Goal: Task Accomplishment & Management: Complete application form

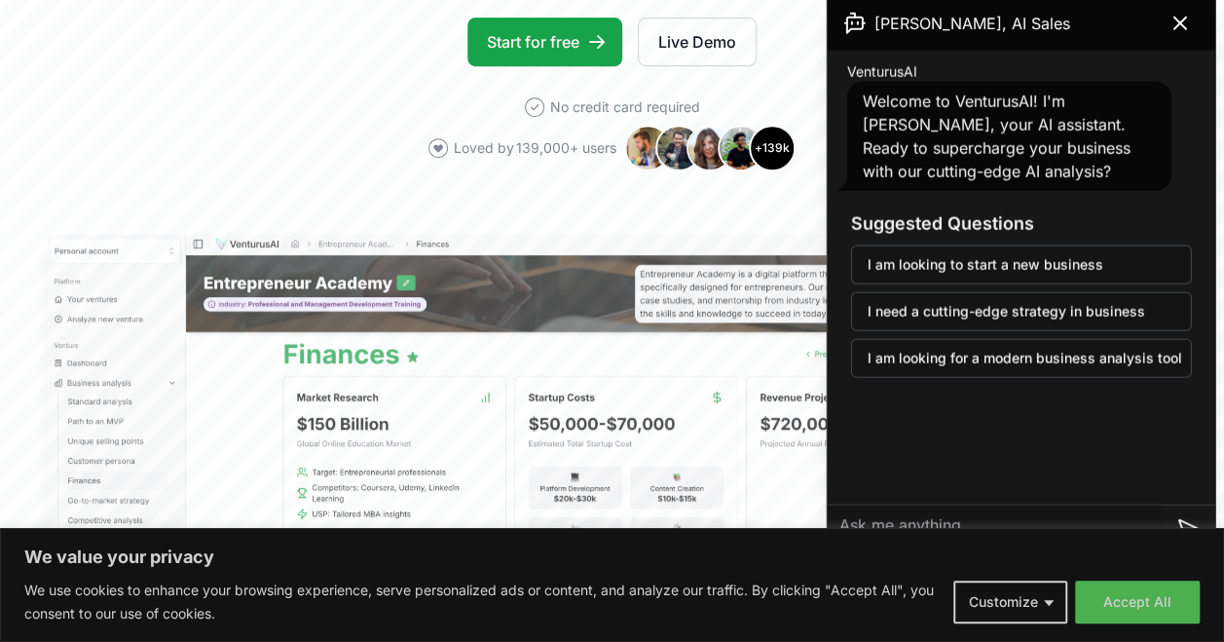
scroll to position [382, 0]
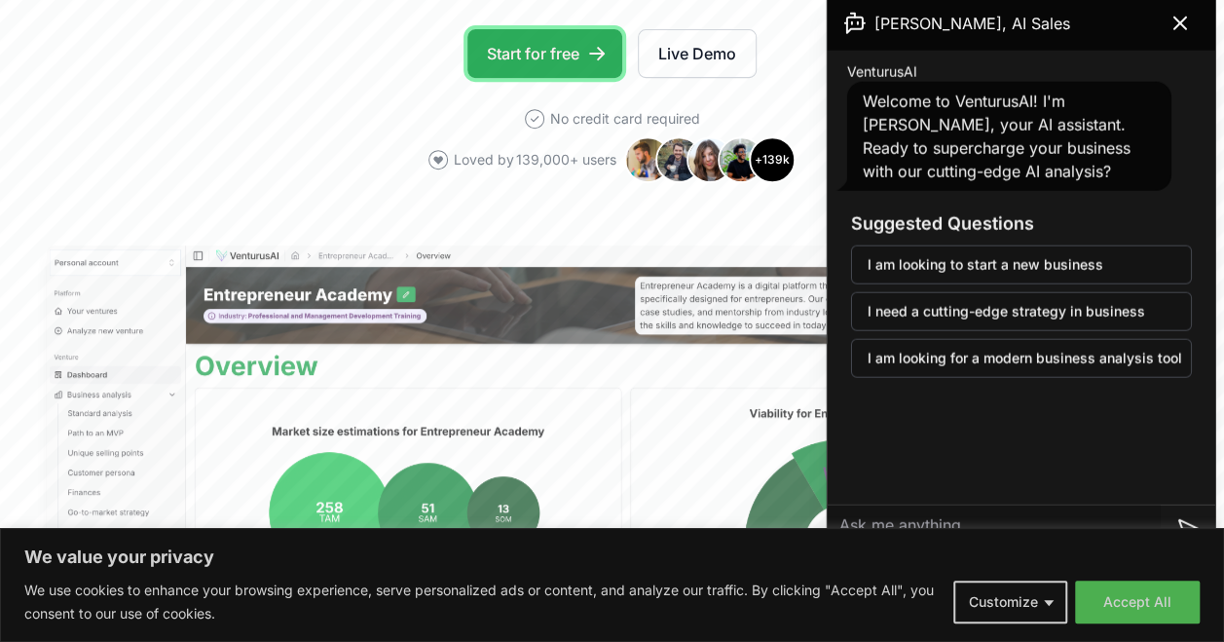
click at [545, 68] on link "Start for free" at bounding box center [544, 53] width 155 height 49
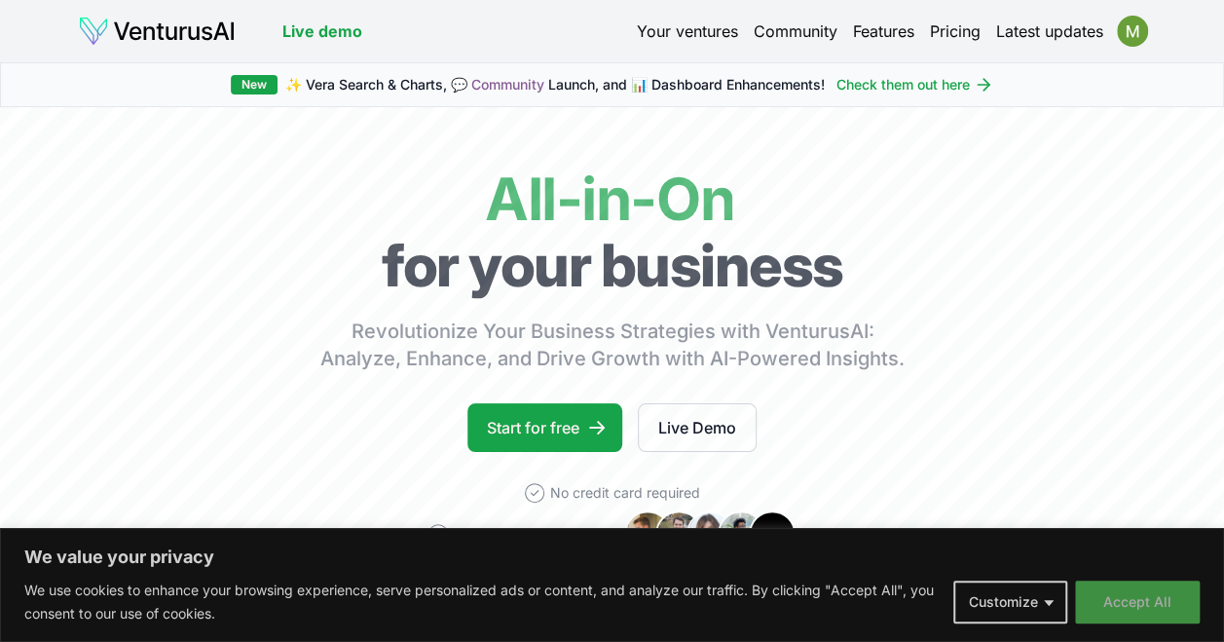
click at [1104, 590] on button "Accept All" at bounding box center [1137, 601] width 125 height 43
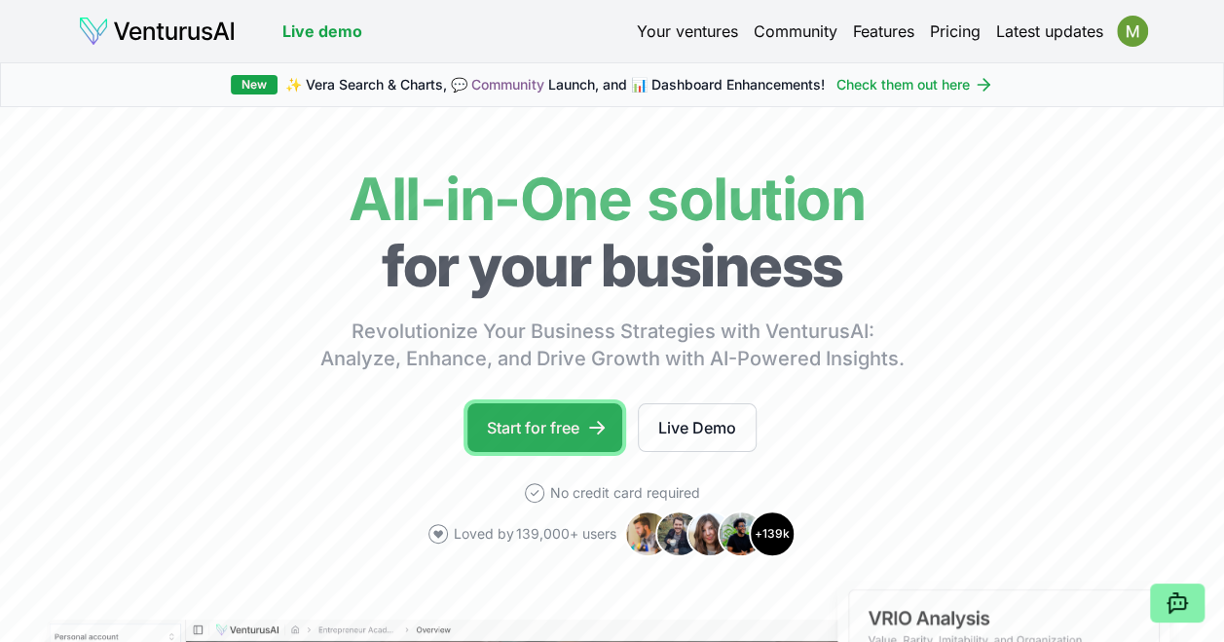
click at [569, 421] on link "Start for free" at bounding box center [544, 427] width 155 height 49
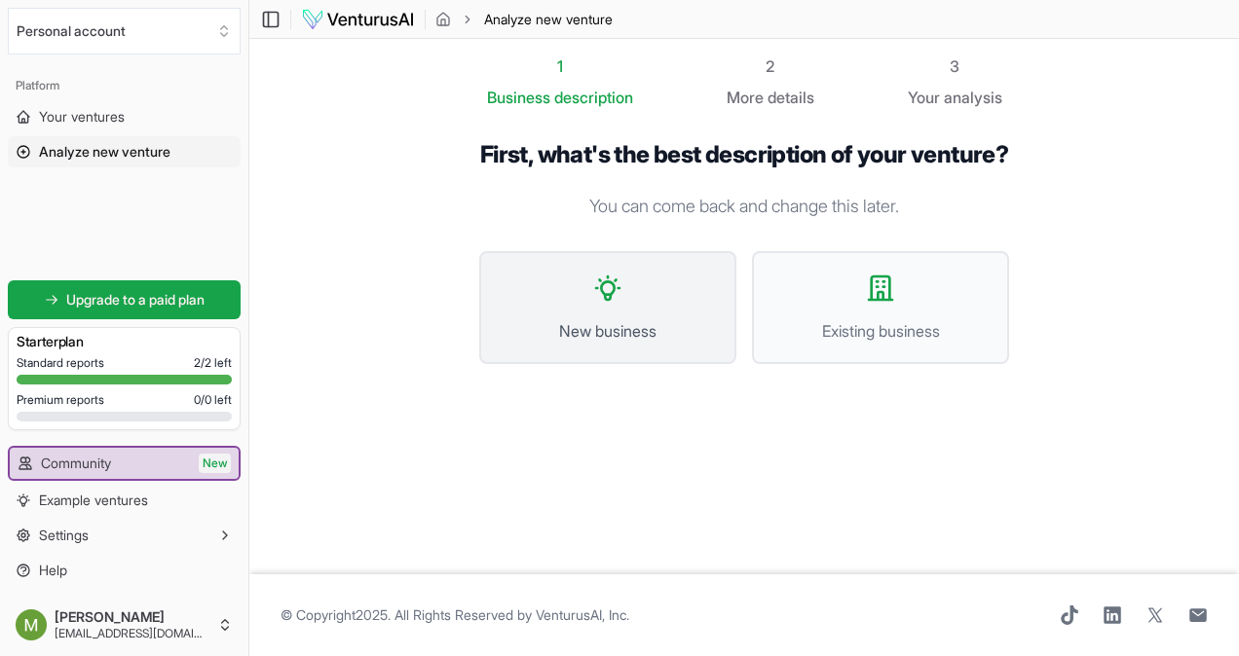
click at [629, 319] on button "New business" at bounding box center [607, 307] width 257 height 113
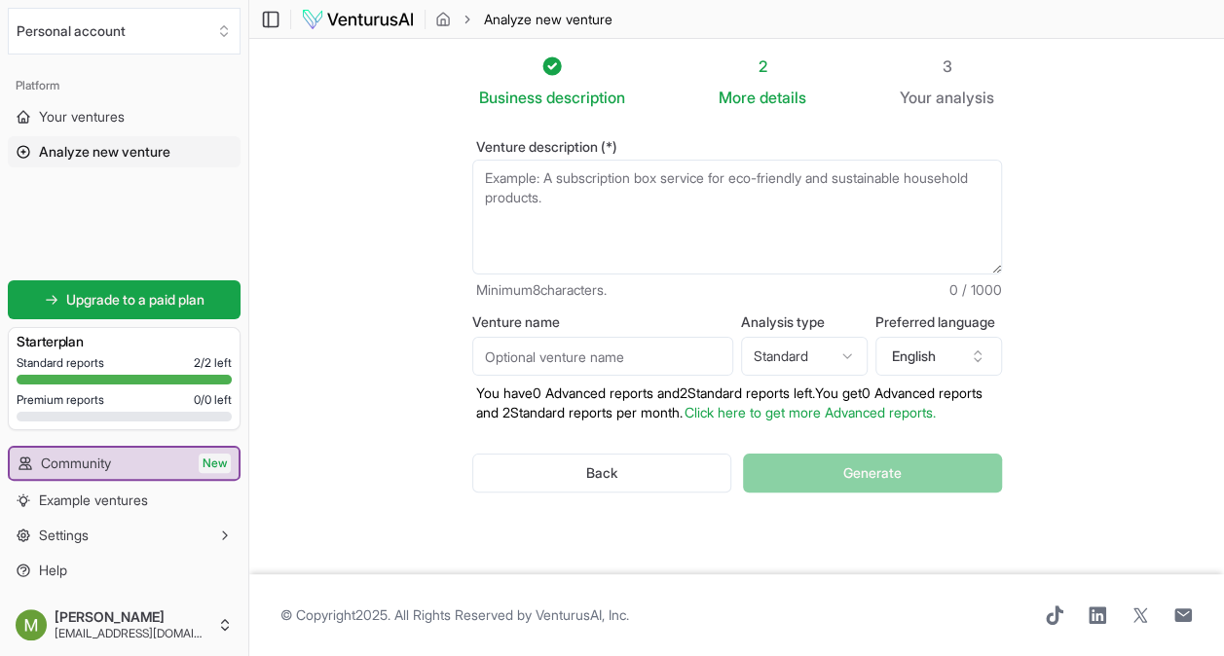
click at [560, 210] on textarea "Venture description (*)" at bounding box center [737, 217] width 530 height 115
paste textarea "A premium Colombian coffee, easy to prepare, with a delicious taste — now eleva…"
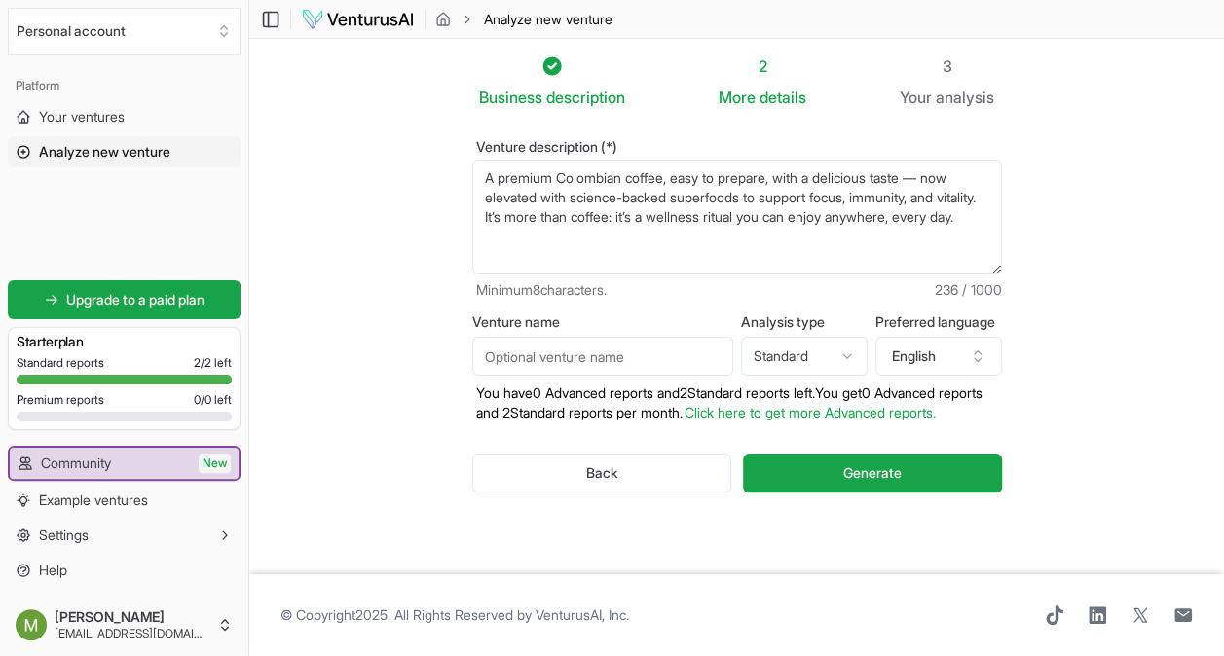
type textarea "A premium Colombian coffee, easy to prepare, with a delicious taste — now eleva…"
click at [635, 355] on input "Venture name" at bounding box center [602, 356] width 261 height 39
type input "Tinto Terra"
click at [790, 351] on html "We value your privacy We use cookies to enhance your browsing experience, serve…" at bounding box center [612, 328] width 1224 height 656
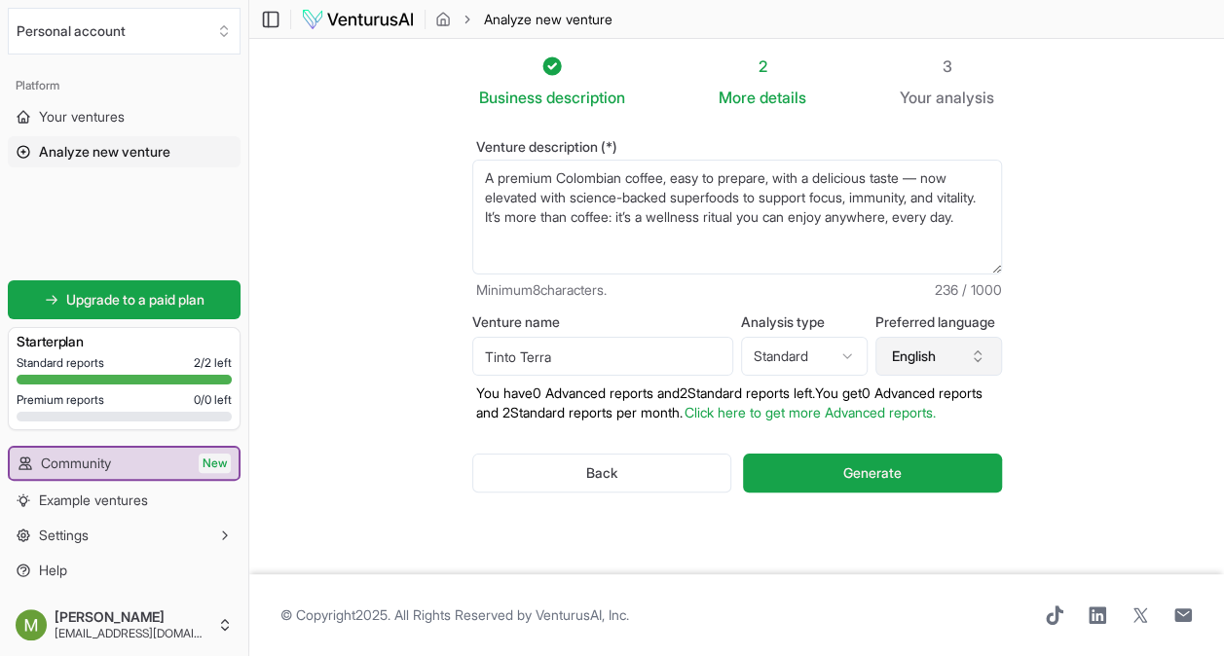
click at [970, 358] on icon "button" at bounding box center [978, 357] width 16 height 16
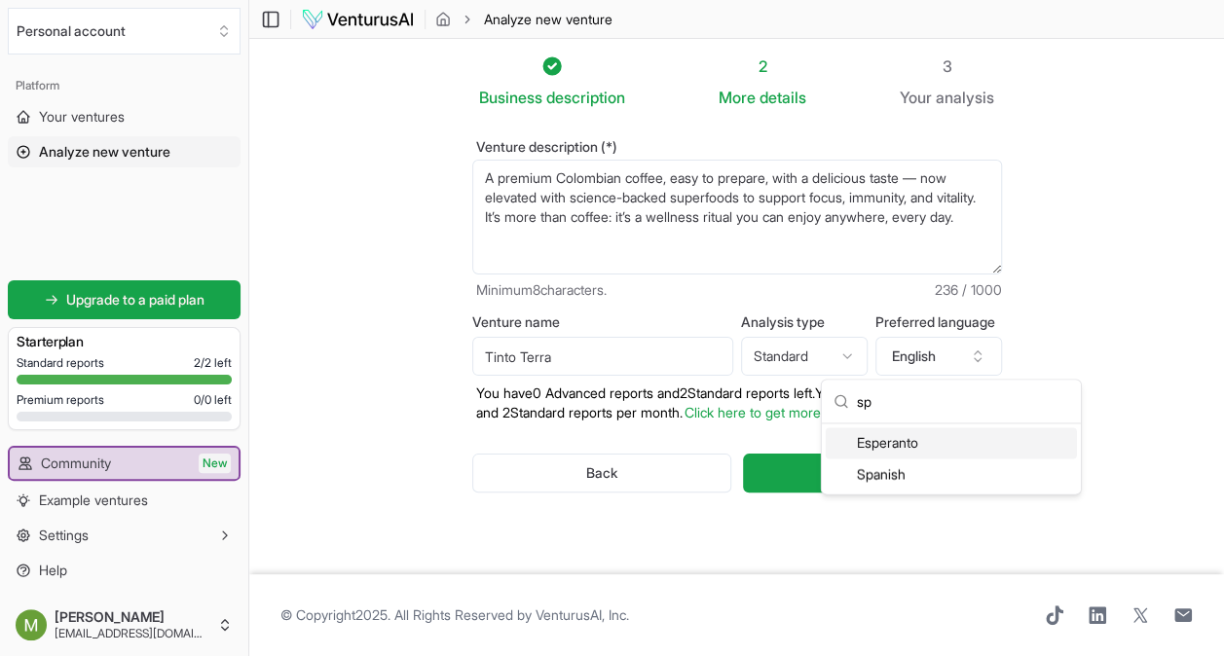
type input "s"
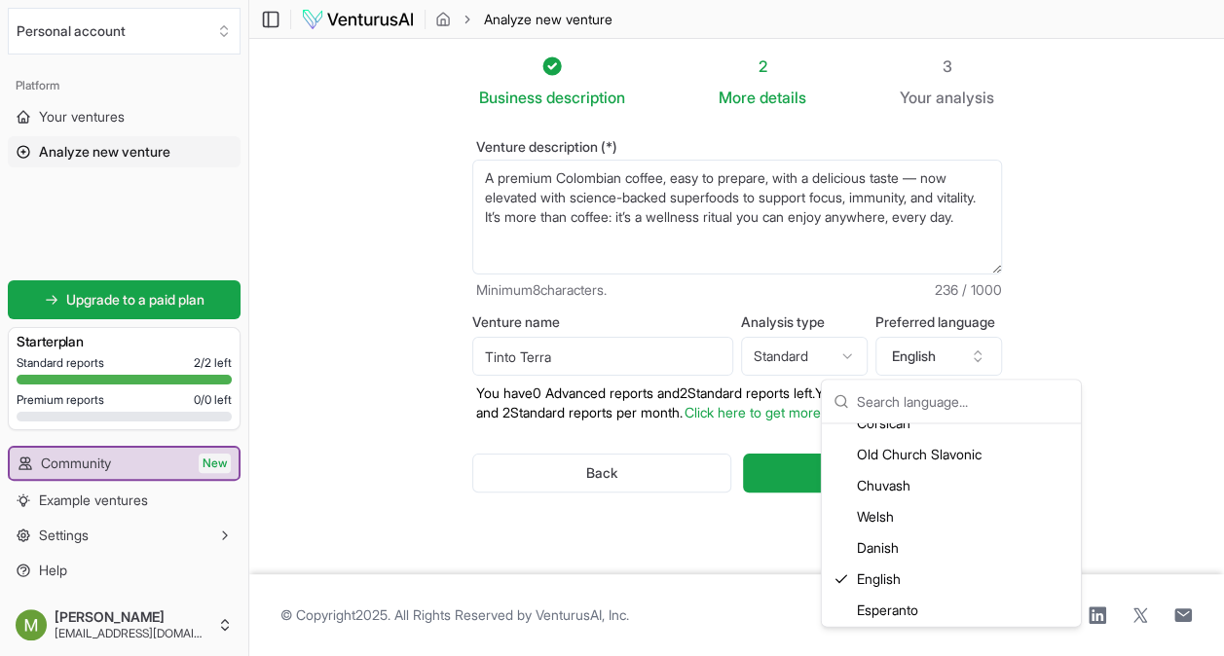
scroll to position [66, 0]
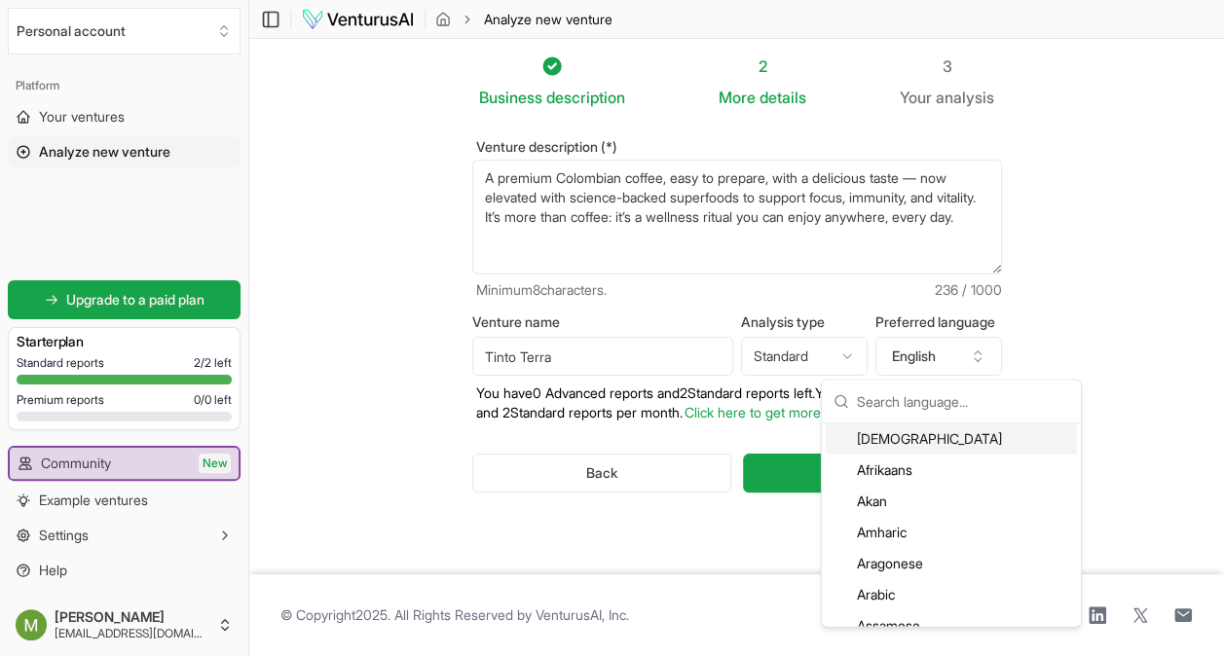
click at [1169, 349] on section "Business description 2 More details 3 Your analysis Venture description (*) A p…" at bounding box center [736, 307] width 975 height 536
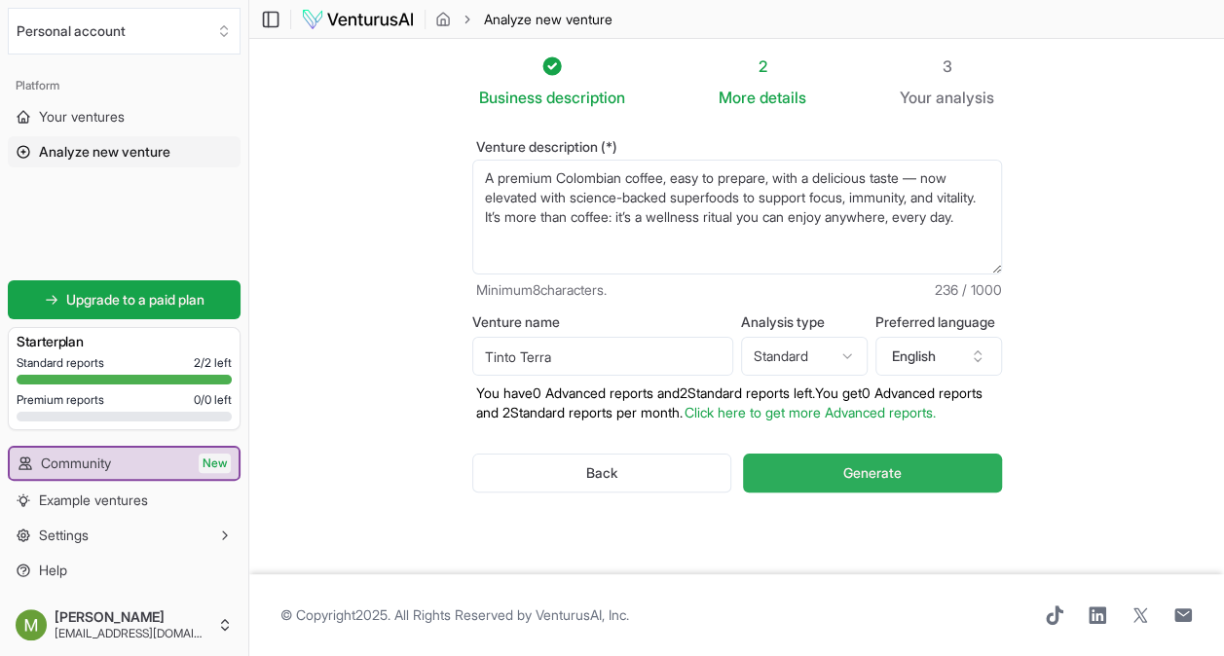
click at [935, 491] on button "Generate" at bounding box center [872, 473] width 258 height 39
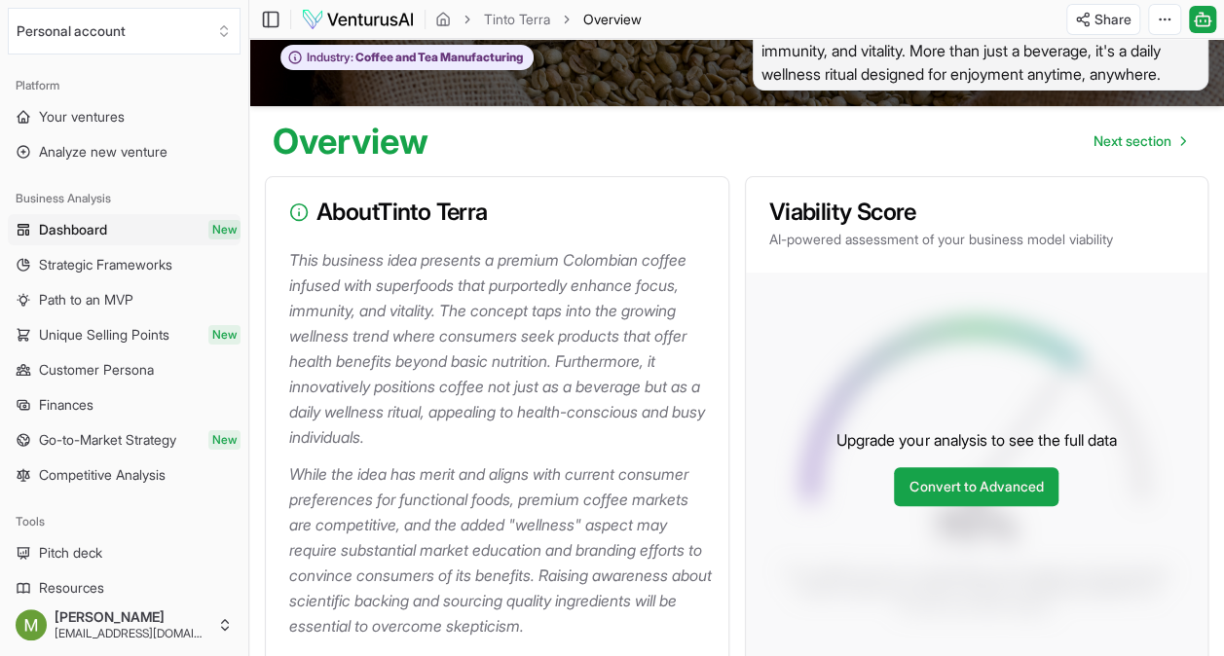
scroll to position [65, 0]
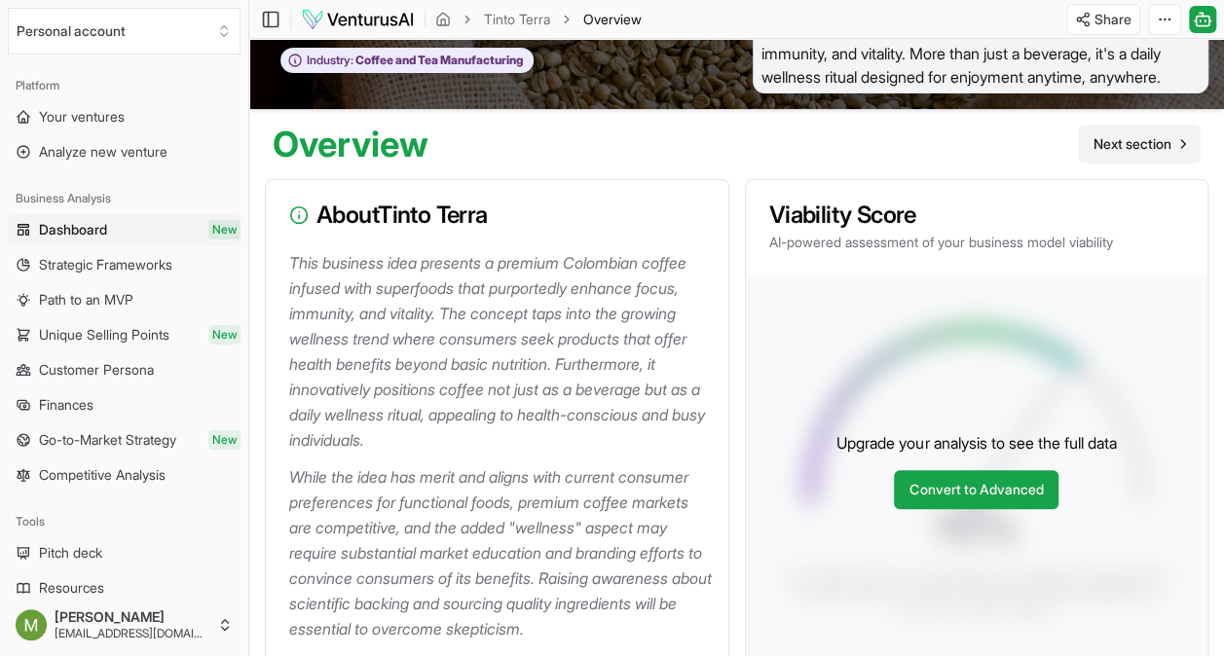
click at [1144, 164] on link "Next section" at bounding box center [1139, 144] width 123 height 39
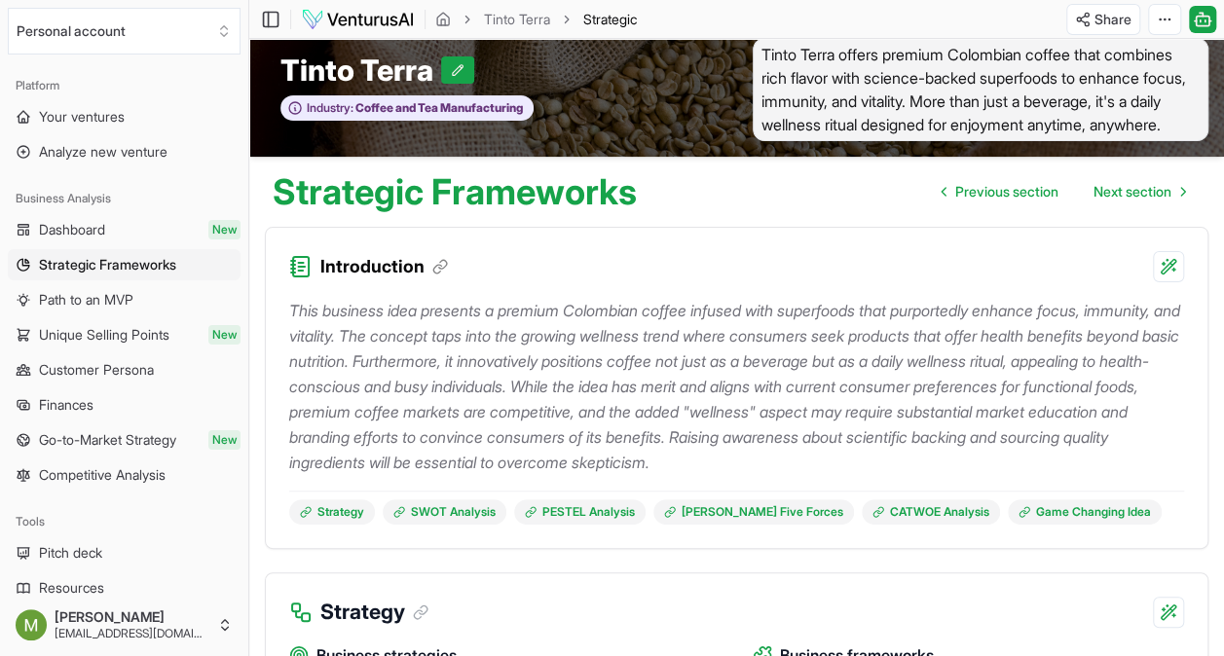
scroll to position [19, 0]
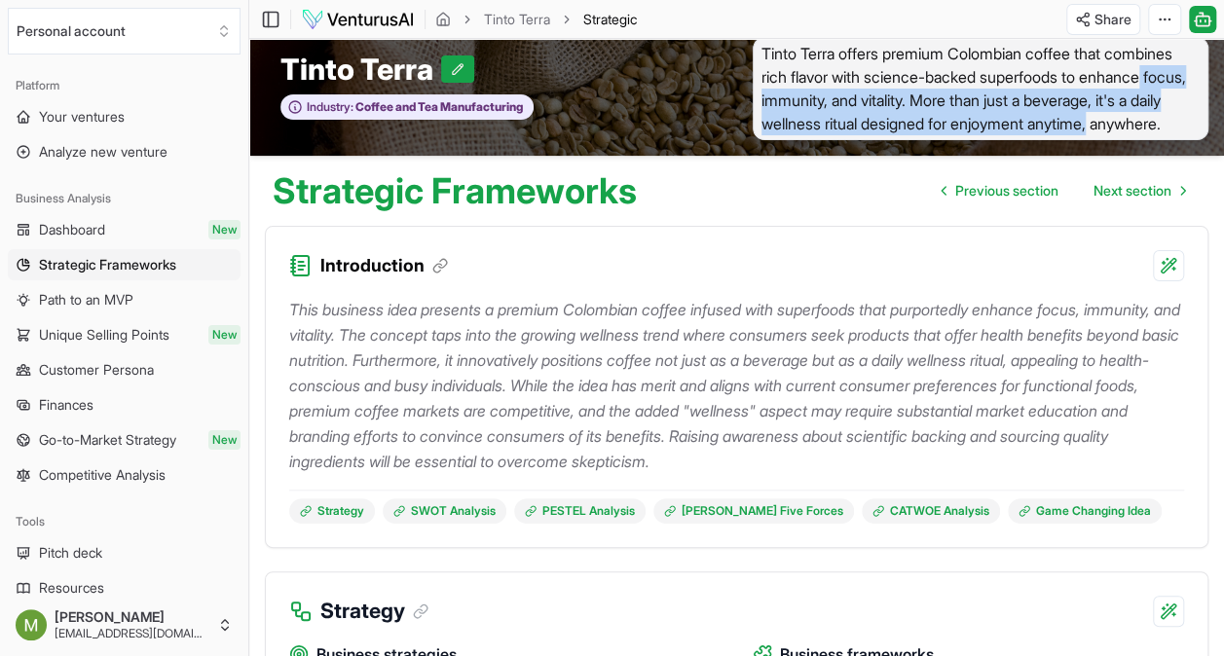
drag, startPoint x: 1222, startPoint y: 84, endPoint x: 1227, endPoint y: 117, distance: 33.5
click at [1223, 117] on html "We value your privacy We use cookies to enhance your browsing experience, serve…" at bounding box center [612, 309] width 1224 height 656
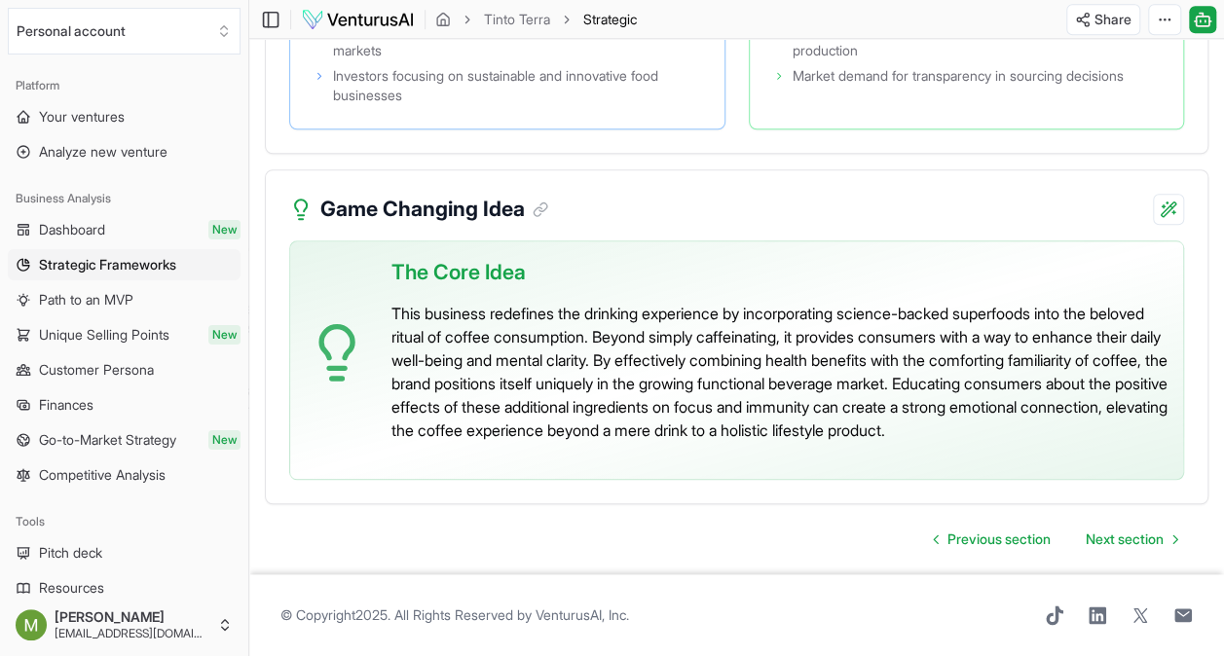
scroll to position [4500, 0]
click at [1124, 549] on span "Next section" at bounding box center [1125, 539] width 78 height 19
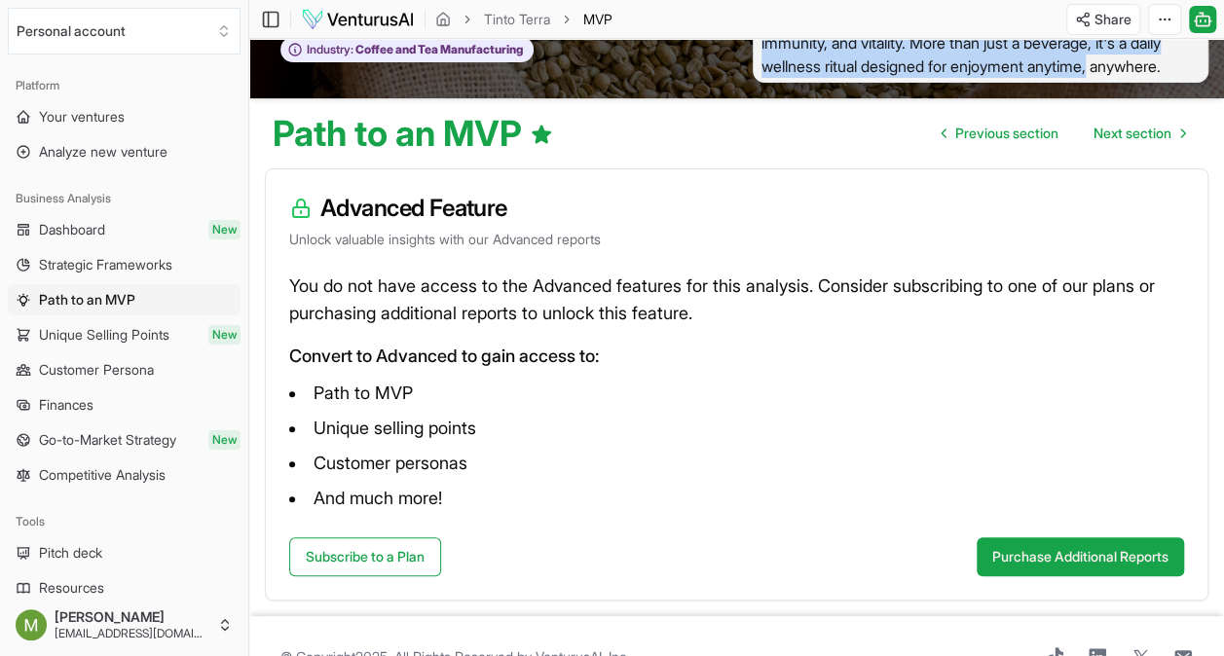
scroll to position [74, 0]
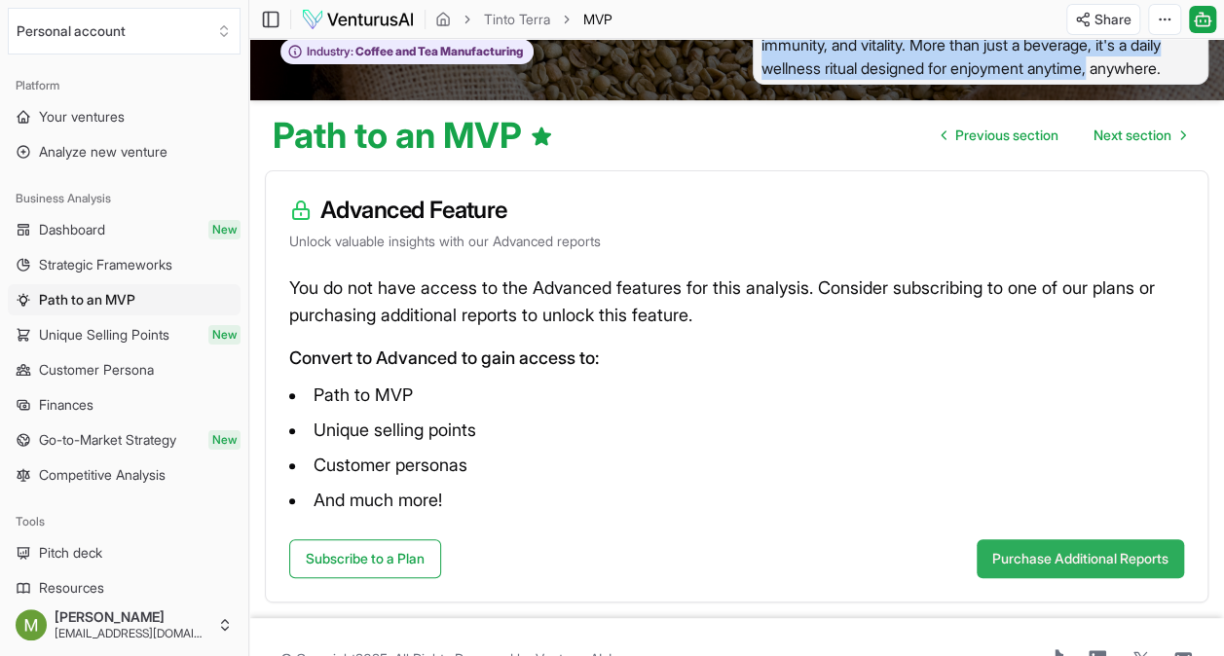
click at [1023, 575] on button "Purchase Additional Reports" at bounding box center [1080, 559] width 207 height 39
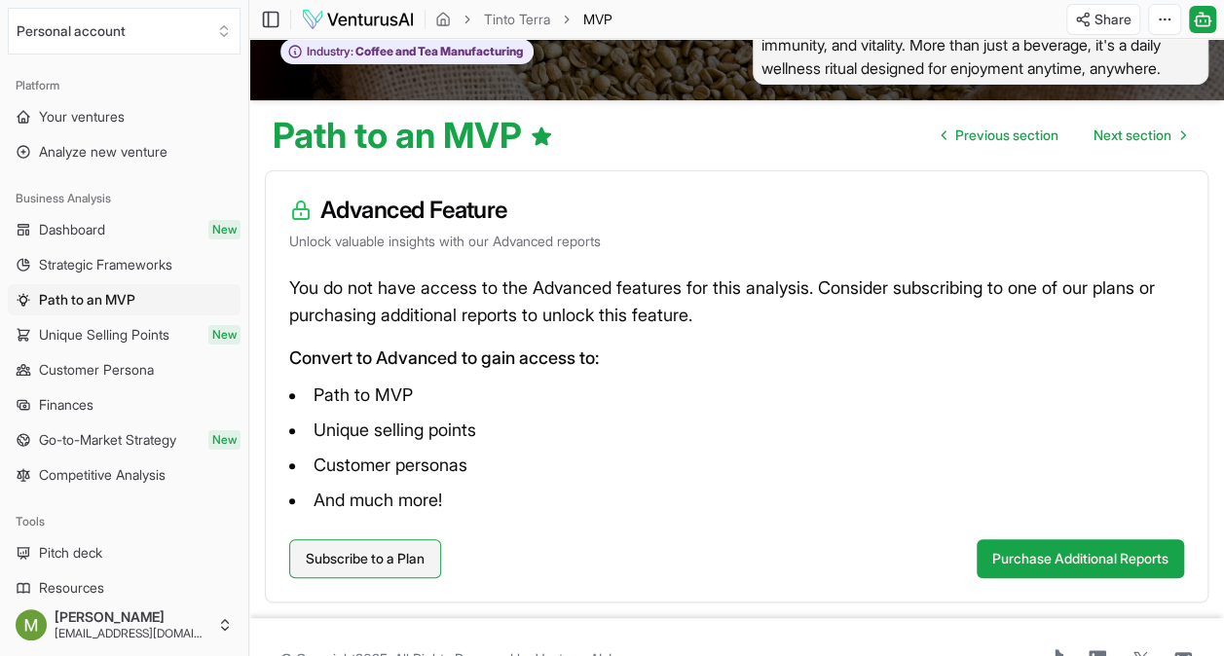
click at [354, 572] on link "Subscribe to a Plan" at bounding box center [365, 559] width 152 height 39
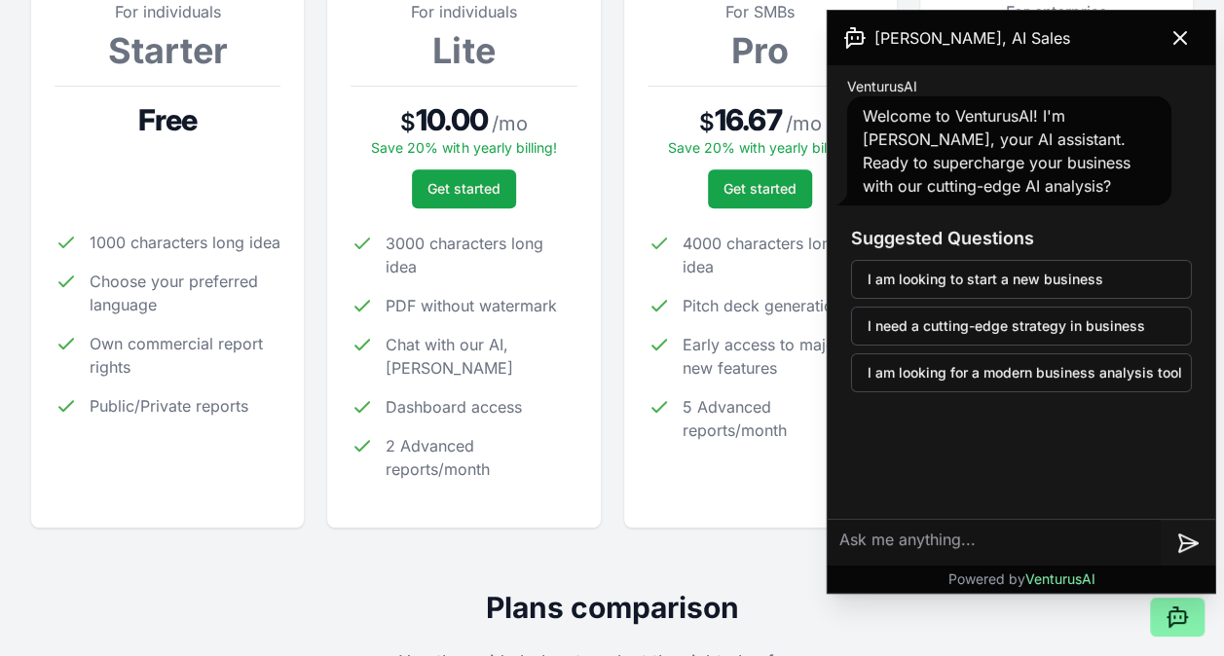
scroll to position [334, 0]
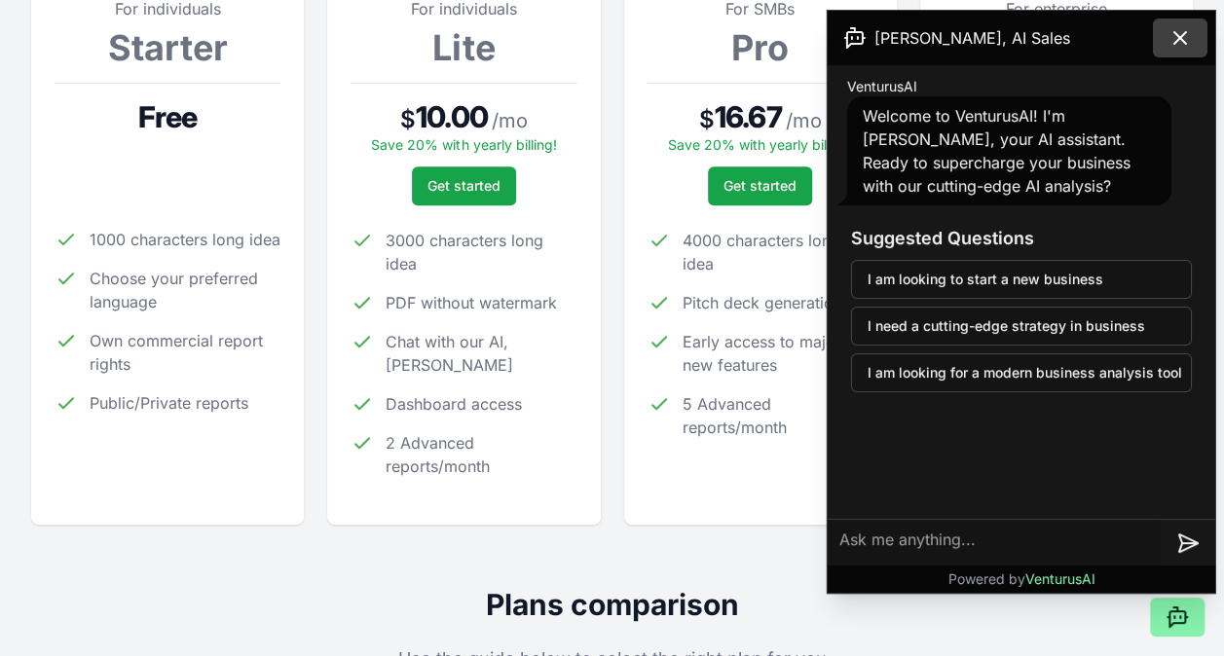
click at [1182, 33] on icon at bounding box center [1180, 37] width 23 height 23
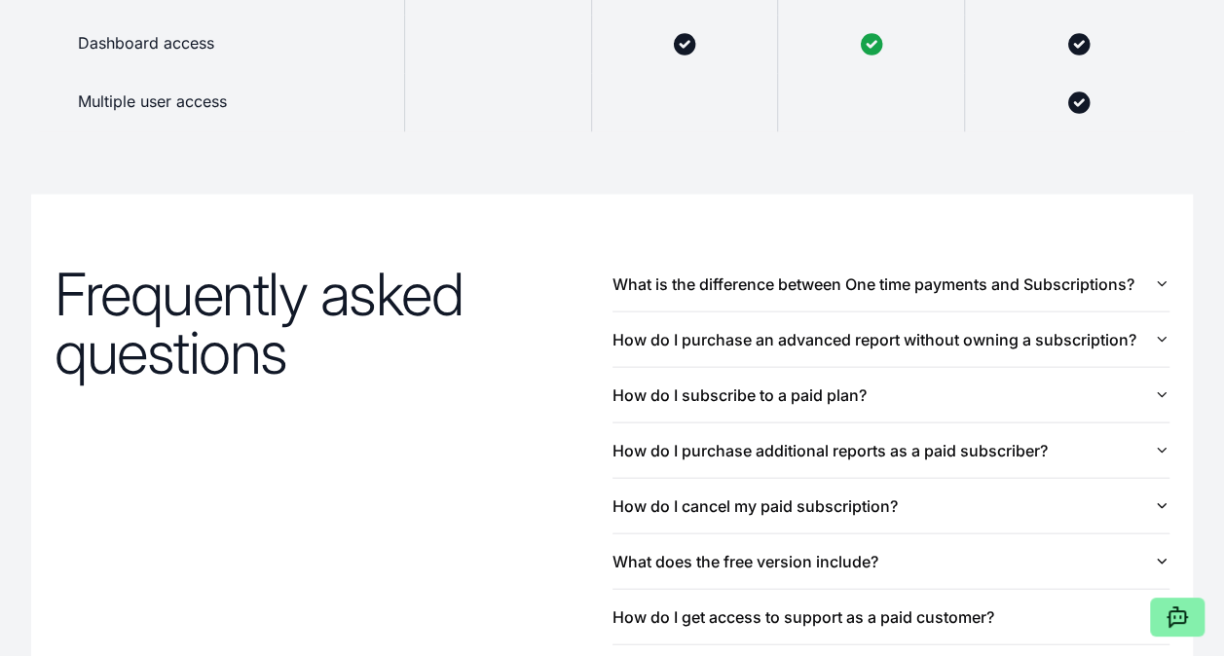
scroll to position [1940, 0]
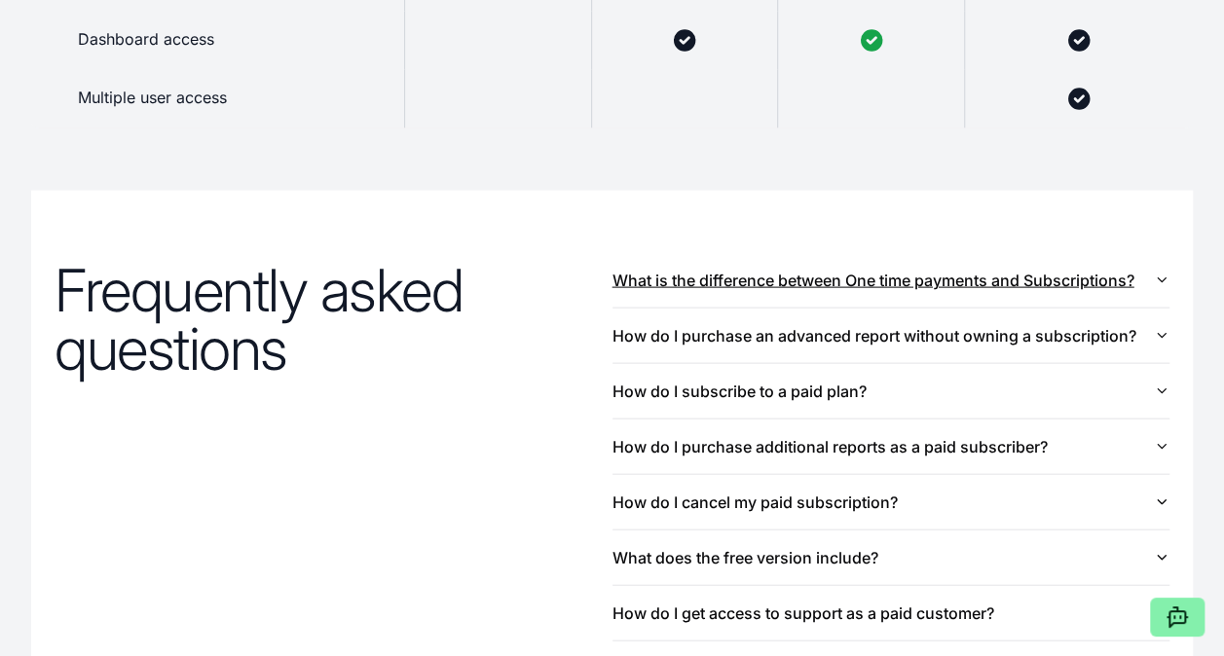
click at [1107, 278] on button "What is the difference between One time payments and Subscriptions?" at bounding box center [892, 280] width 558 height 55
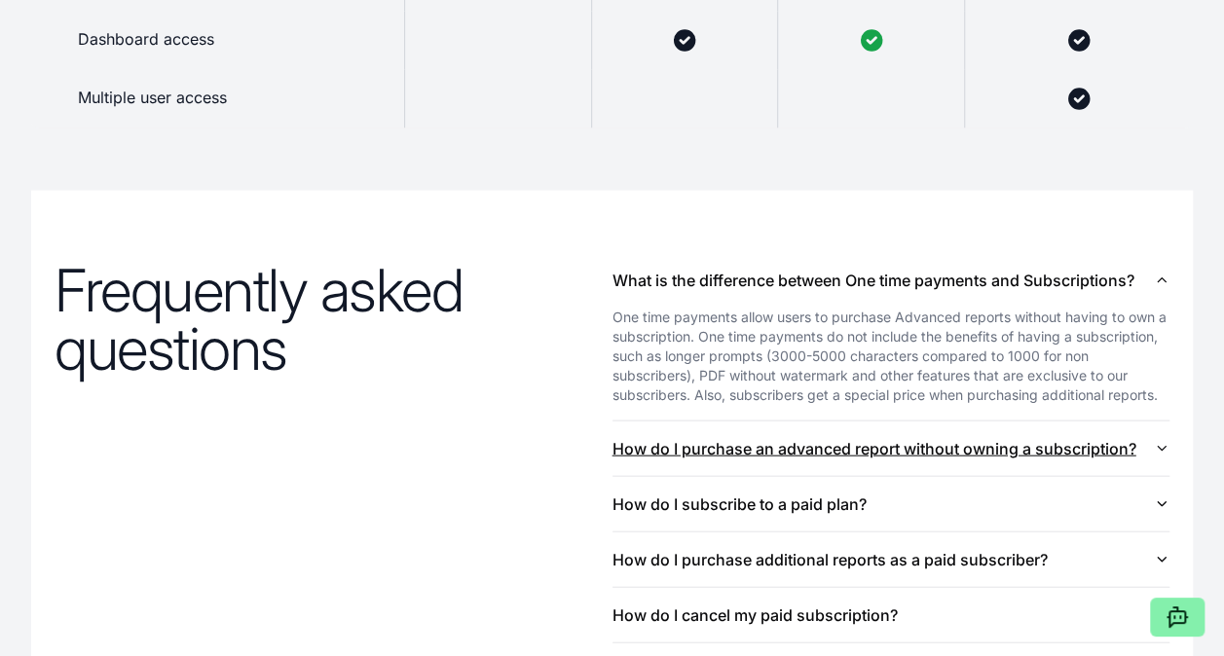
drag, startPoint x: 1060, startPoint y: 455, endPoint x: 703, endPoint y: 451, distance: 356.4
click at [703, 451] on button "How do I purchase an advanced report without owning a subscription?" at bounding box center [892, 449] width 558 height 55
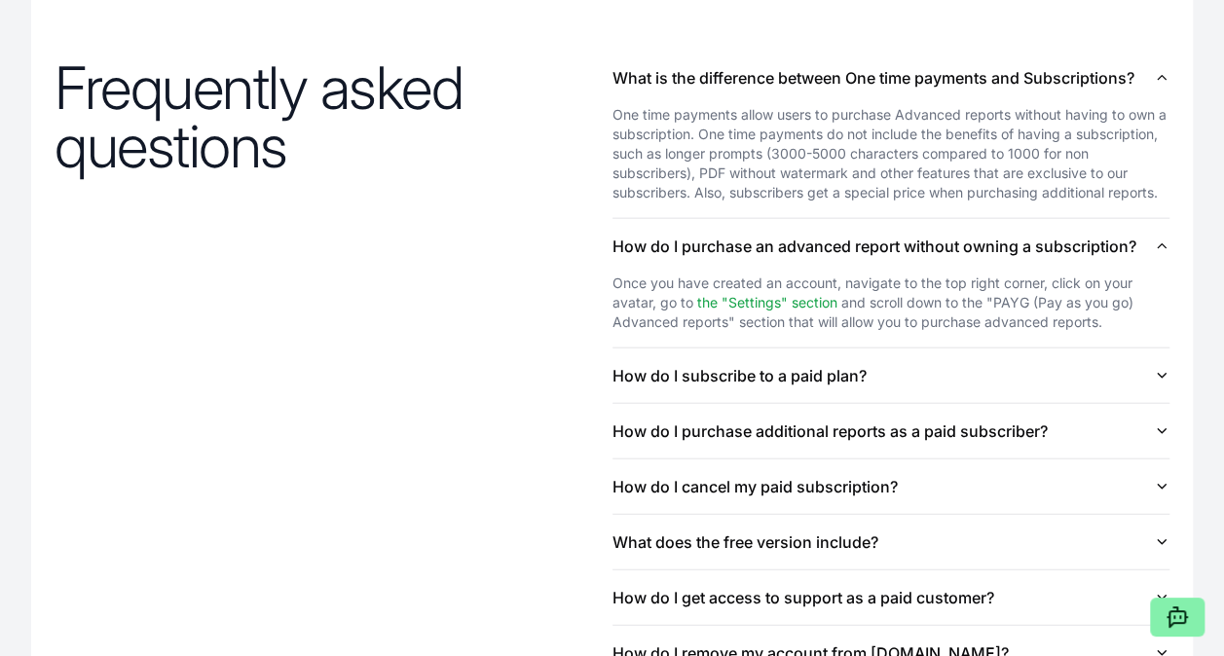
scroll to position [2149, 0]
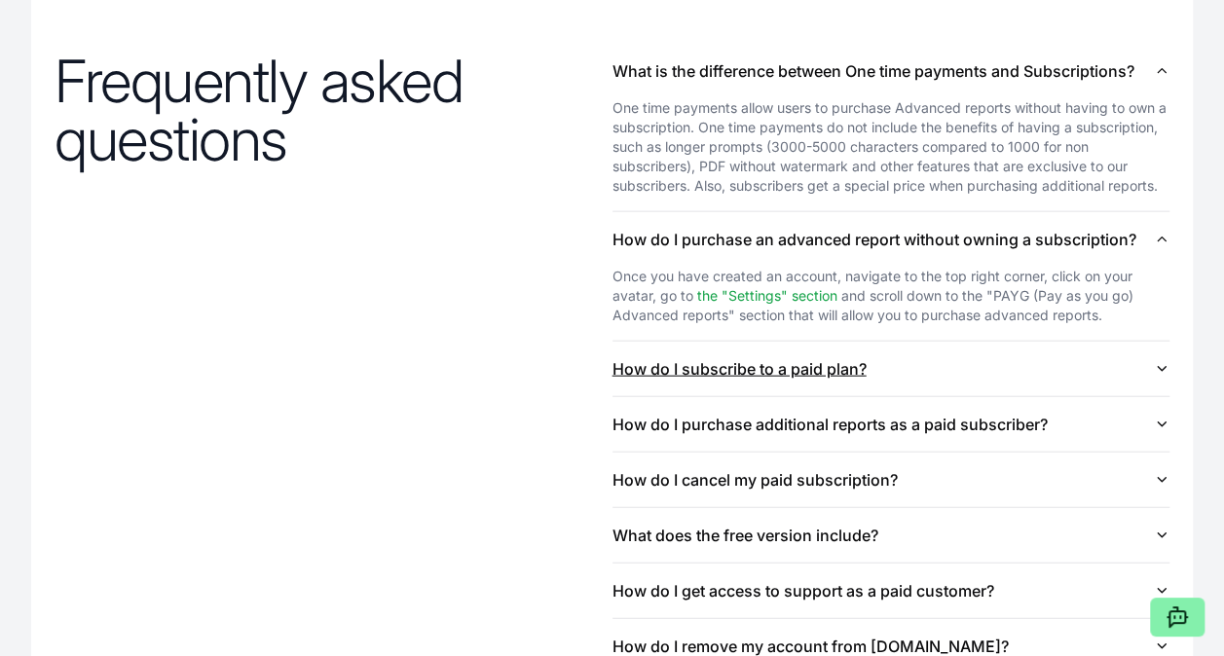
click at [802, 360] on button "How do I subscribe to a paid plan?" at bounding box center [892, 369] width 558 height 55
